Goal: Task Accomplishment & Management: Manage account settings

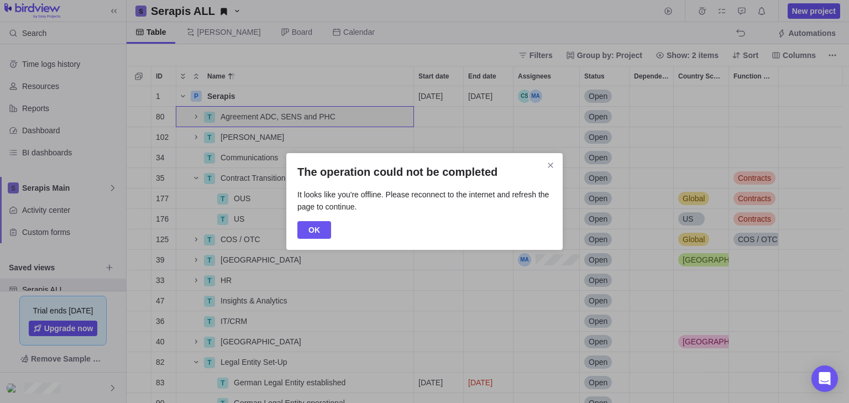
scroll to position [309, 716]
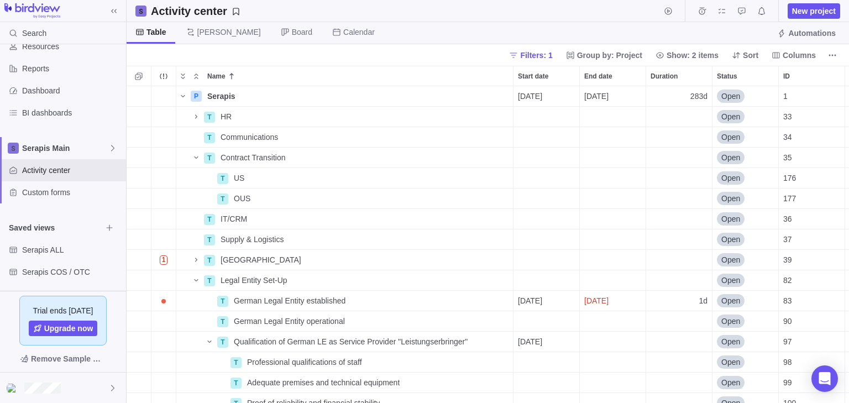
scroll to position [84, 0]
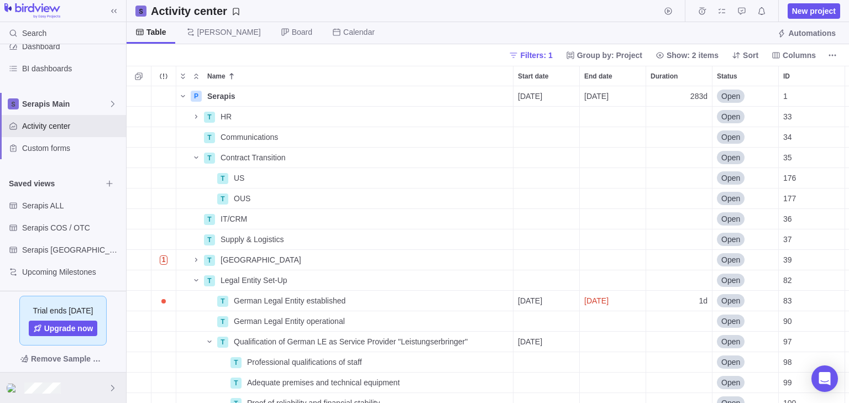
click at [56, 377] on div at bounding box center [63, 387] width 126 height 30
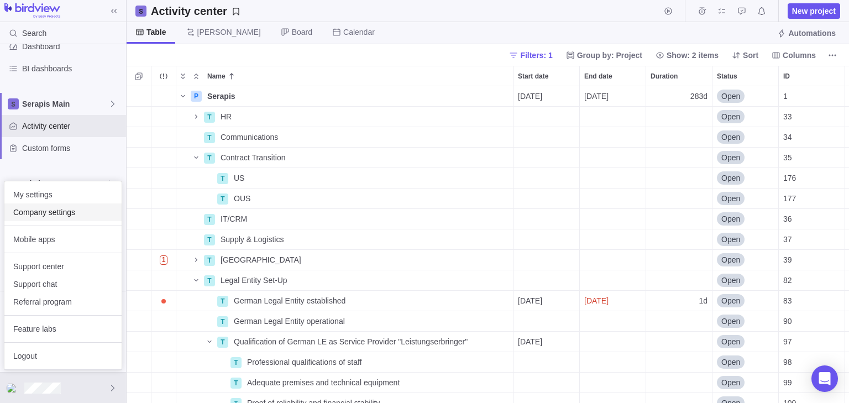
click at [66, 214] on span "Company settings" at bounding box center [62, 212] width 99 height 11
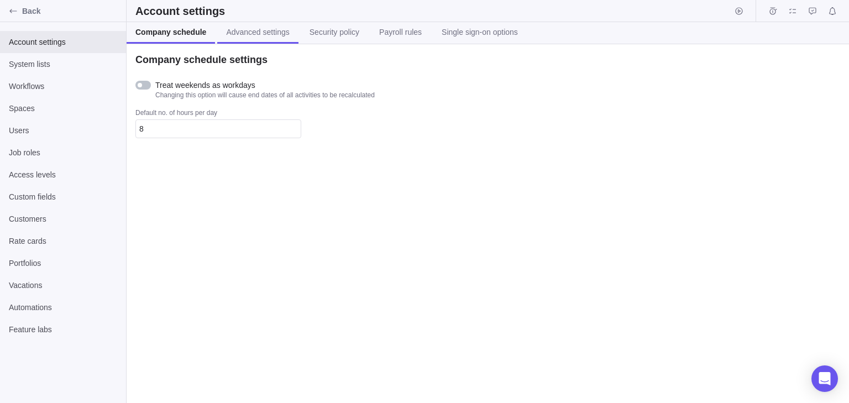
click at [254, 31] on span "Advanced settings" at bounding box center [257, 32] width 63 height 11
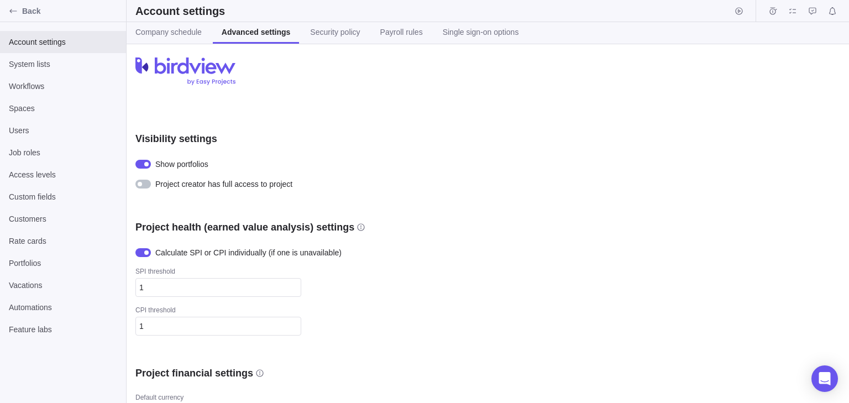
scroll to position [88, 0]
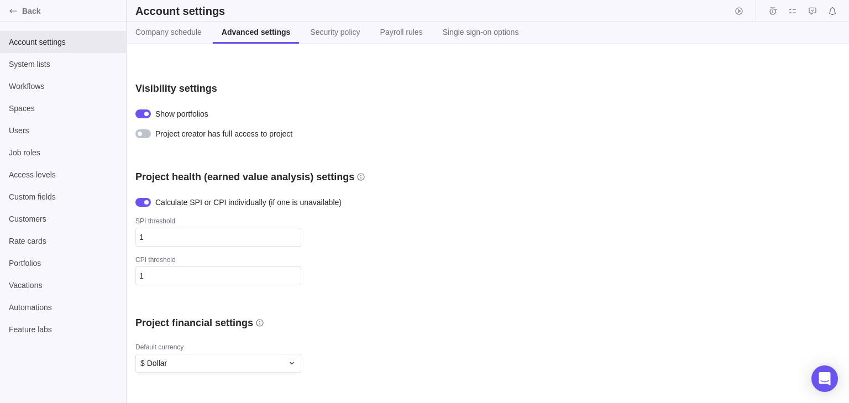
click at [150, 135] on div at bounding box center [142, 133] width 15 height 9
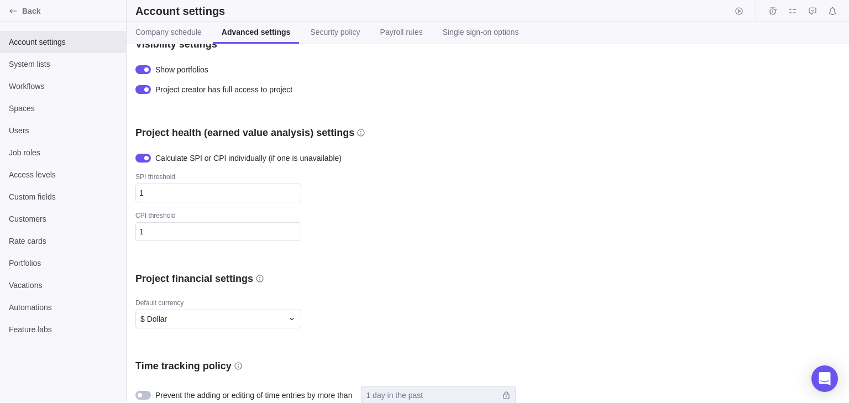
click at [146, 73] on div at bounding box center [142, 69] width 15 height 9
click at [146, 72] on div at bounding box center [142, 69] width 15 height 9
click at [148, 67] on div at bounding box center [146, 69] width 4 height 4
click at [148, 67] on div at bounding box center [142, 69] width 15 height 9
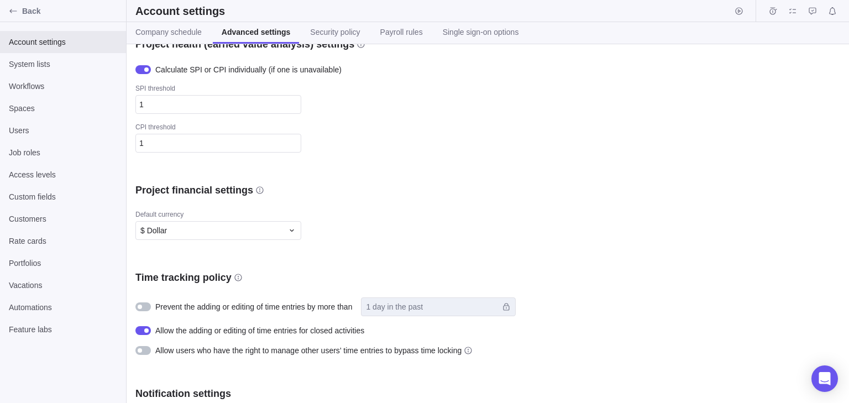
scroll to position [152, 0]
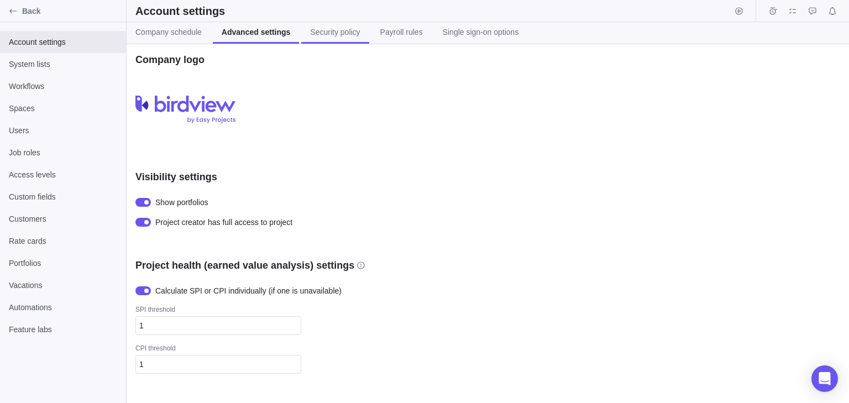
click at [337, 34] on span "Security policy" at bounding box center [335, 32] width 50 height 11
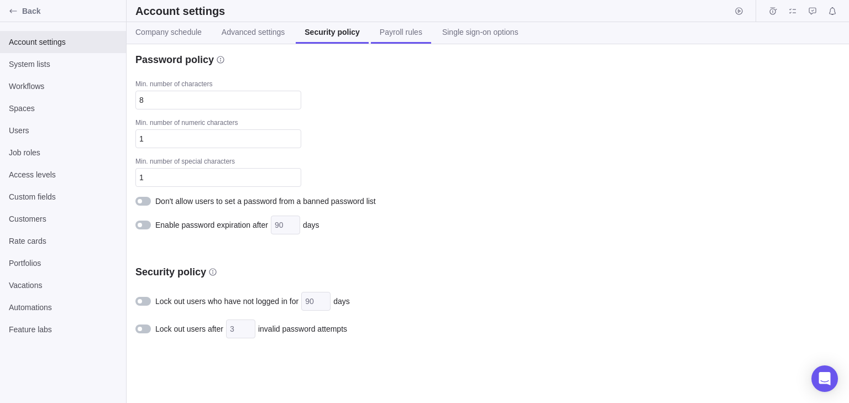
click at [398, 33] on span "Payroll rules" at bounding box center [401, 32] width 43 height 11
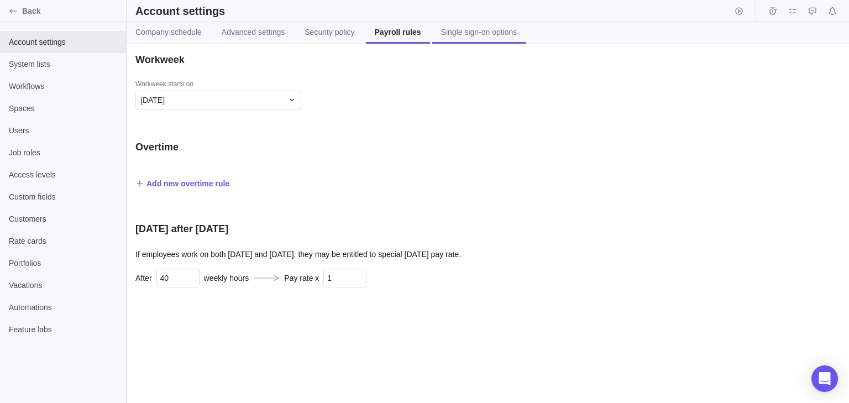
click at [467, 29] on span "Single sign-on options" at bounding box center [479, 32] width 76 height 11
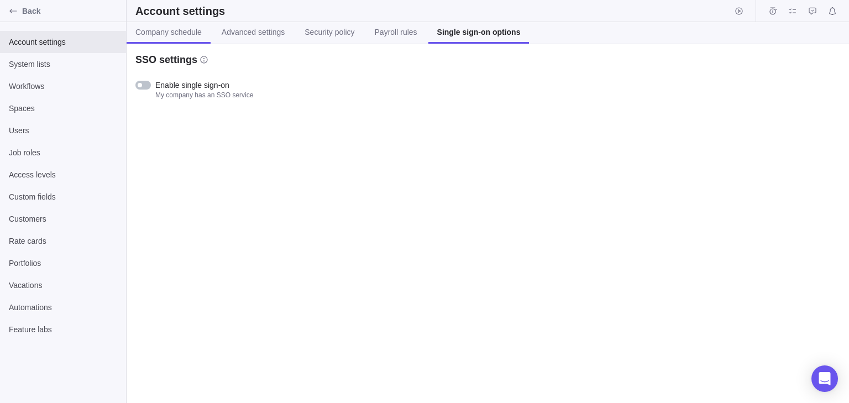
click at [182, 37] on span "Company schedule" at bounding box center [168, 32] width 66 height 11
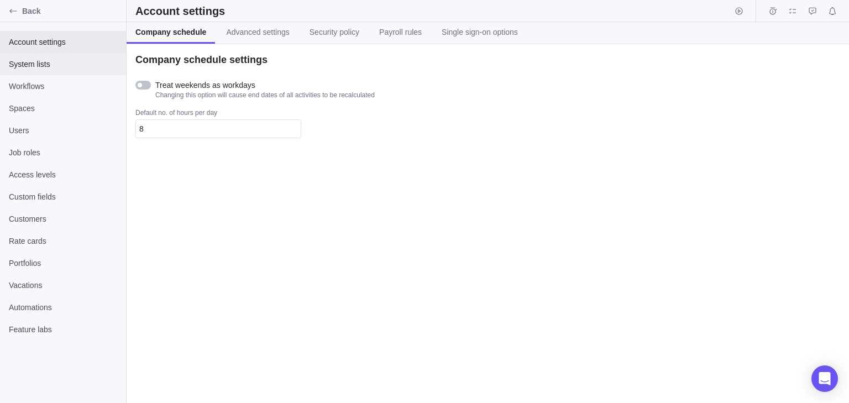
click at [73, 69] on span "System lists" at bounding box center [63, 64] width 108 height 11
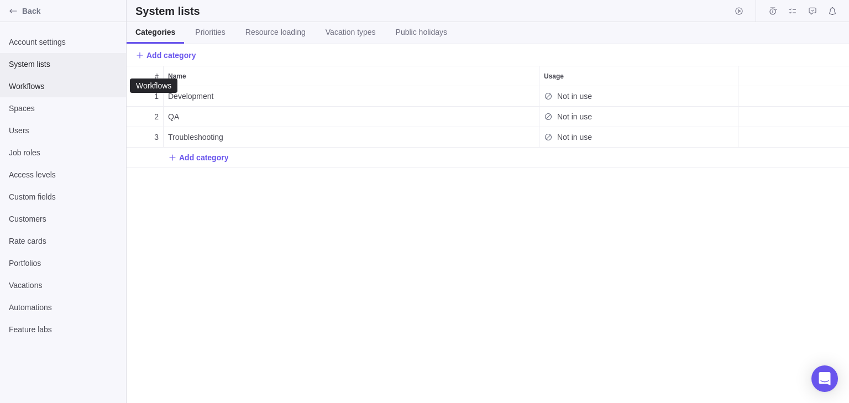
scroll to position [309, 716]
click at [77, 91] on span "Workflows" at bounding box center [63, 86] width 108 height 11
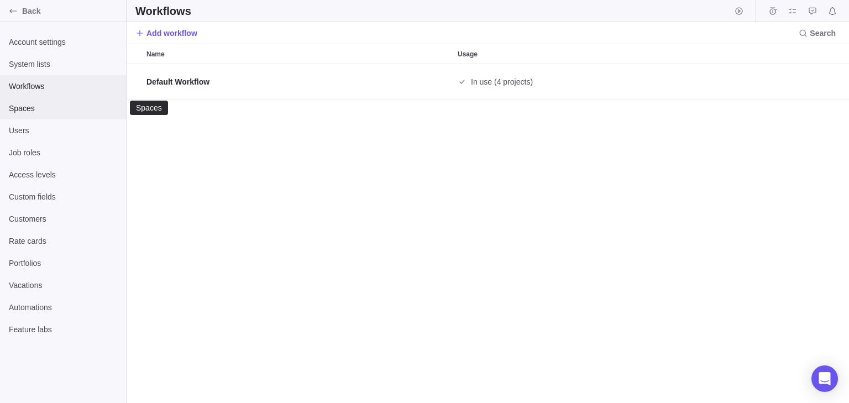
scroll to position [332, 716]
click at [60, 108] on span "Spaces" at bounding box center [63, 108] width 108 height 11
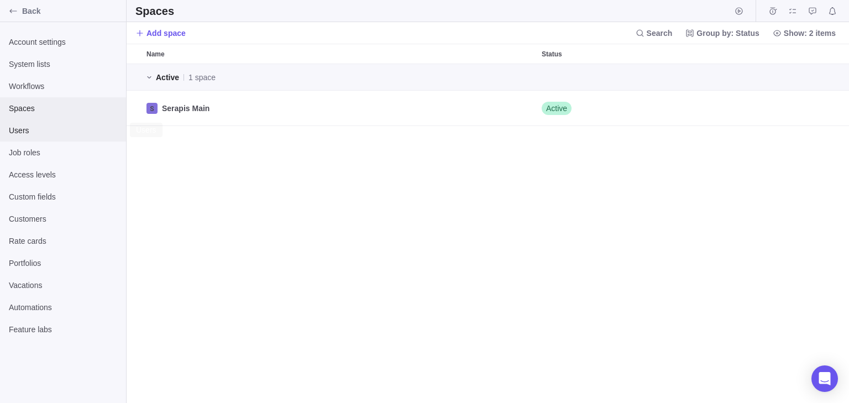
scroll to position [332, 716]
click at [59, 134] on span "Users" at bounding box center [63, 130] width 108 height 11
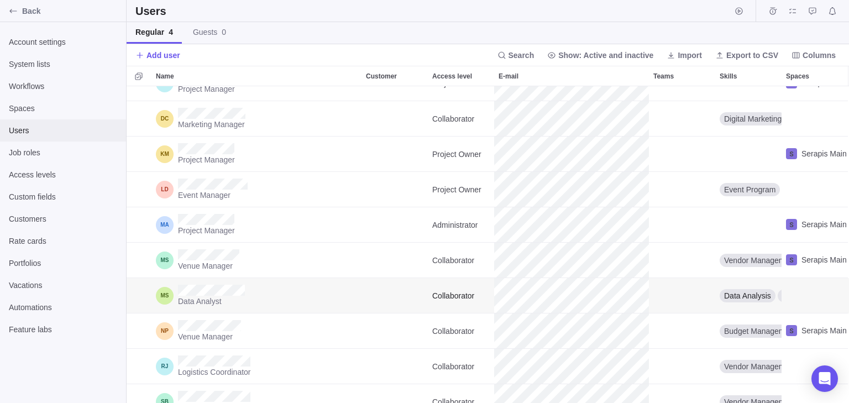
scroll to position [44, 0]
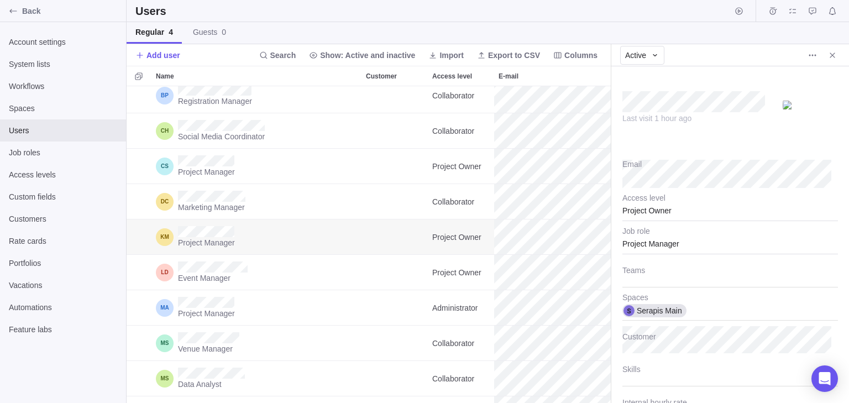
scroll to position [7, 7]
click at [835, 56] on icon "Close" at bounding box center [832, 55] width 9 height 9
click at [691, 213] on div "Project Owner" at bounding box center [729, 207] width 215 height 28
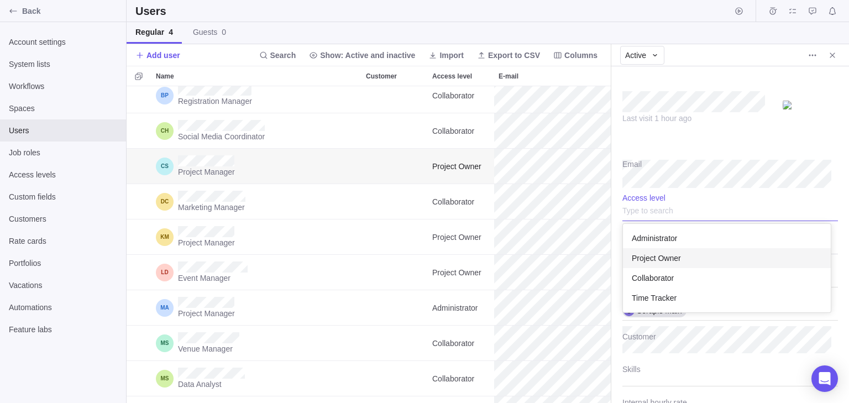
scroll to position [82, 201]
click at [694, 239] on div "Administrator" at bounding box center [727, 238] width 208 height 20
click at [690, 247] on div "Project Manager" at bounding box center [729, 241] width 215 height 28
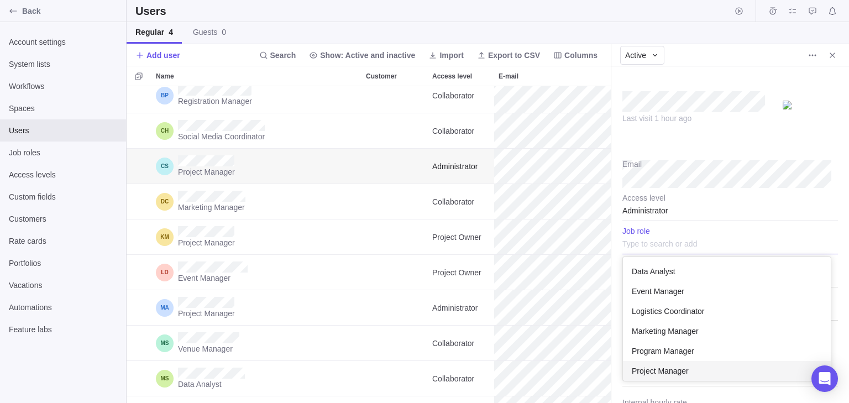
scroll to position [117, 201]
click at [743, 166] on div "Last visit 1 hour ago Email Administrator Access level Data Analyst Event Manag…" at bounding box center [730, 234] width 238 height 336
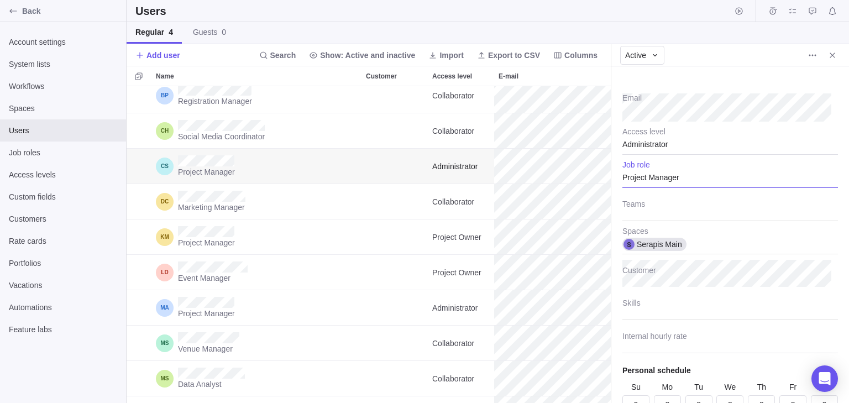
scroll to position [0, 0]
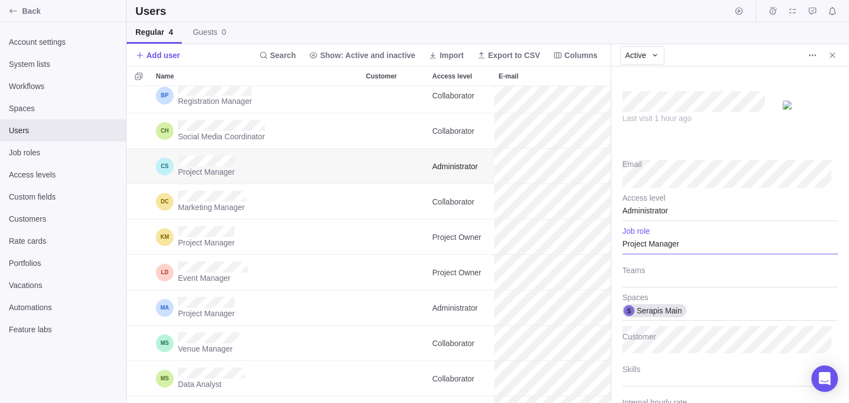
click at [665, 56] on div "Active" at bounding box center [661, 55] width 83 height 19
click at [660, 56] on div "Active" at bounding box center [642, 55] width 44 height 19
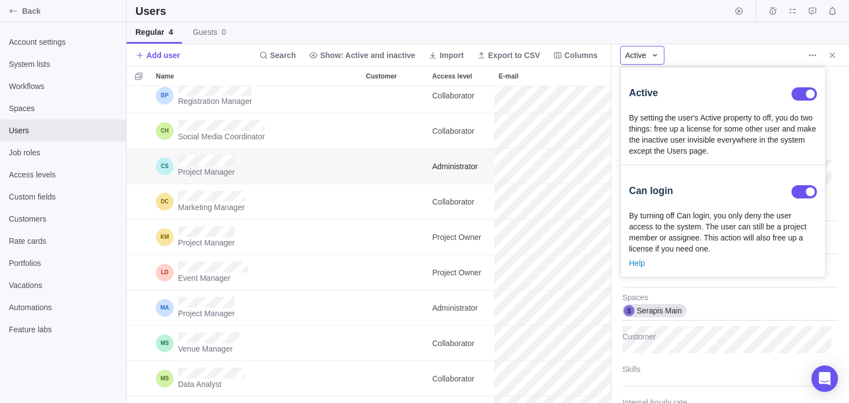
click at [660, 52] on div "Active" at bounding box center [642, 55] width 44 height 19
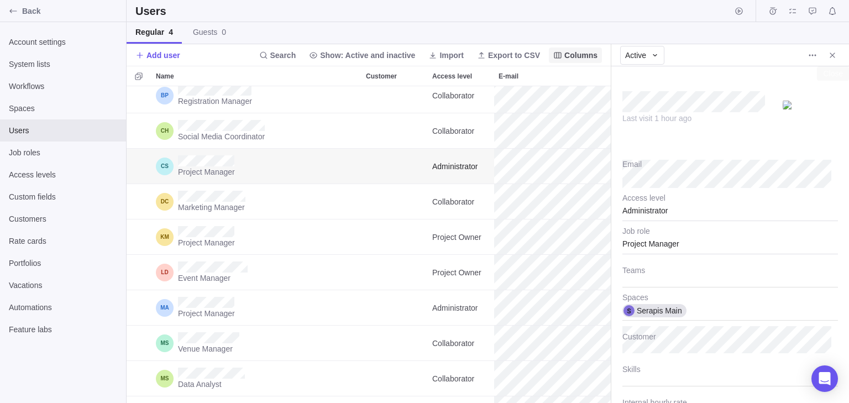
drag, startPoint x: 834, startPoint y: 56, endPoint x: 814, endPoint y: 56, distance: 20.4
click at [834, 55] on icon "Close" at bounding box center [832, 55] width 9 height 9
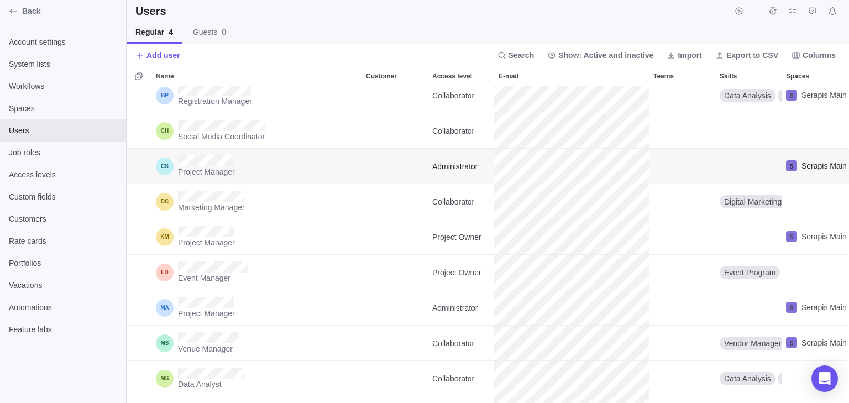
scroll to position [309, 716]
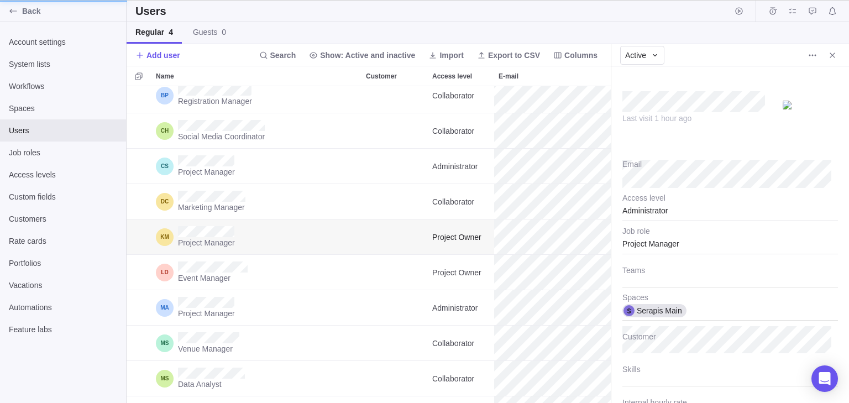
scroll to position [7, 7]
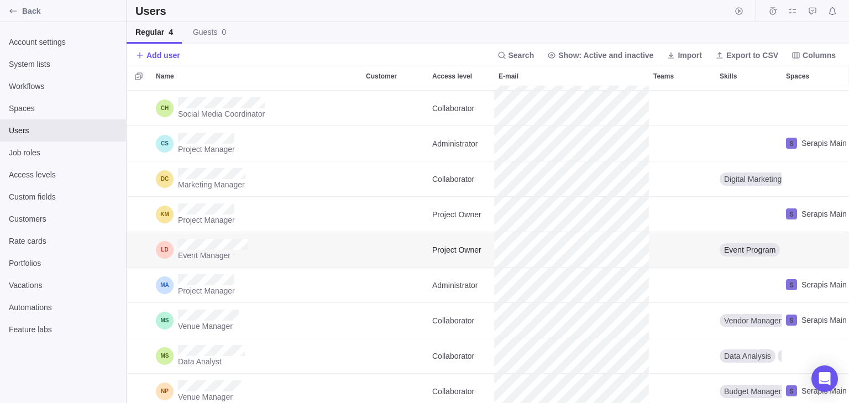
scroll to position [88, 0]
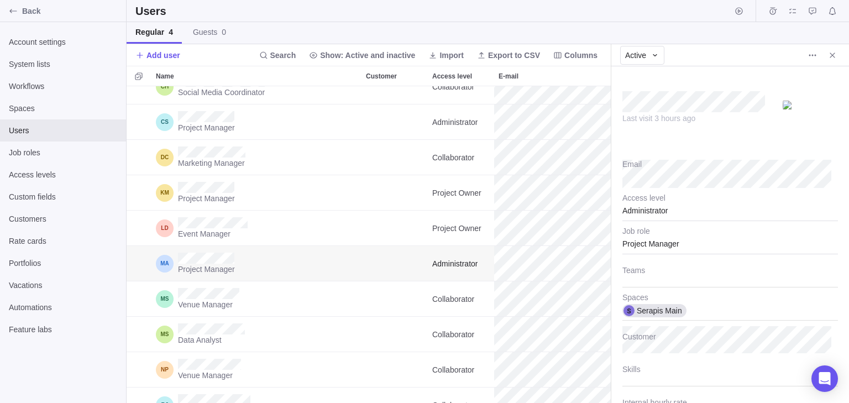
click at [653, 208] on div "Administrator" at bounding box center [729, 207] width 215 height 28
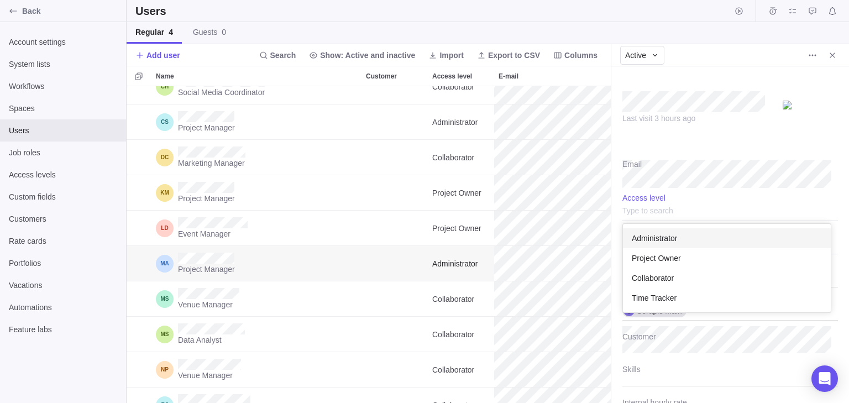
click at [669, 236] on span "Administrator" at bounding box center [654, 238] width 45 height 11
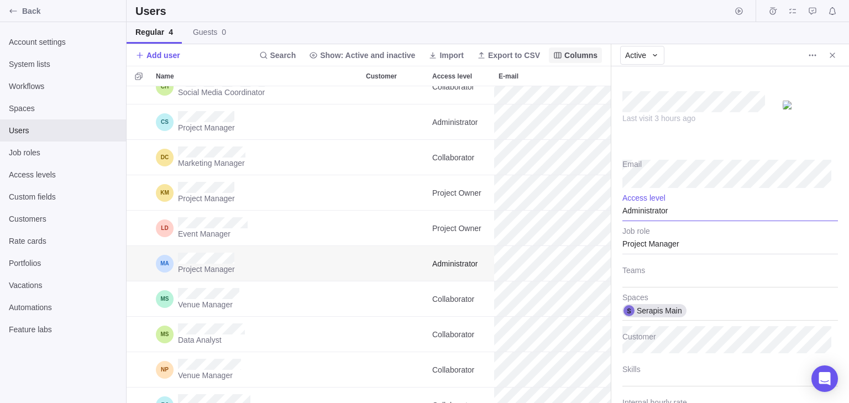
click at [835, 56] on icon "Close" at bounding box center [832, 55] width 9 height 9
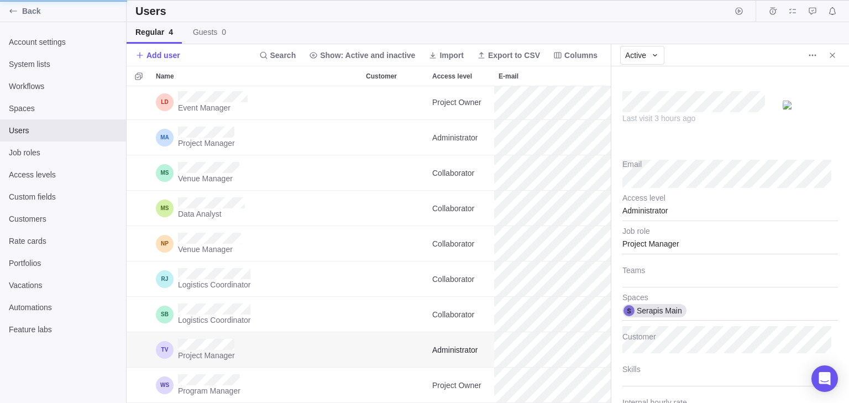
scroll to position [214, 0]
type textarea "x"
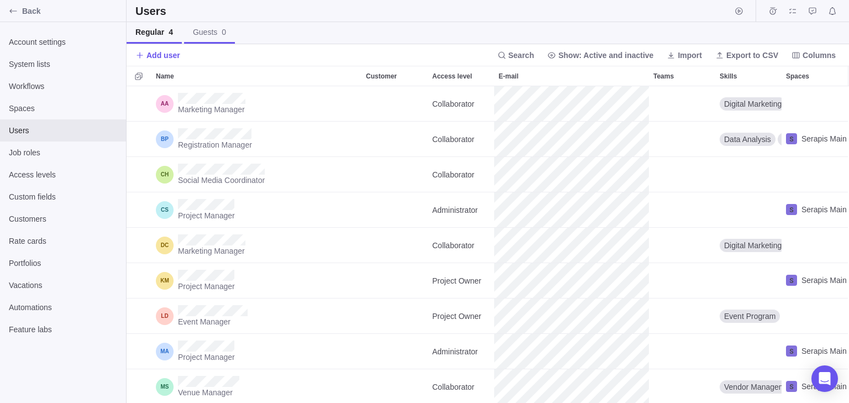
click at [204, 35] on span "Guests 0" at bounding box center [209, 32] width 33 height 11
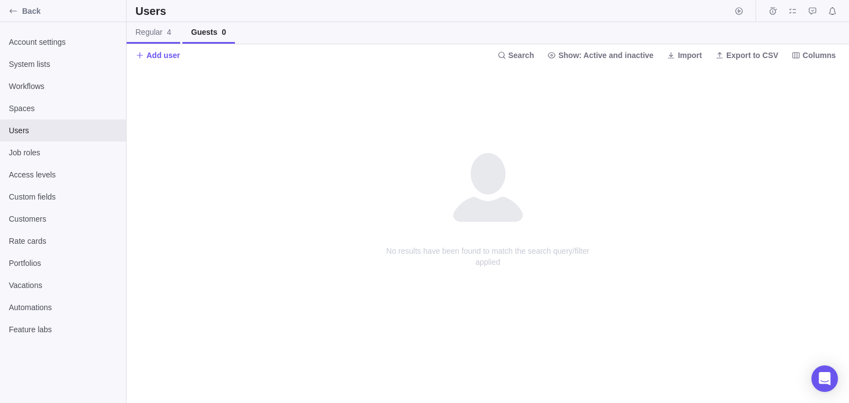
click at [169, 34] on span "4" at bounding box center [169, 32] width 4 height 9
